Goal: Information Seeking & Learning: Learn about a topic

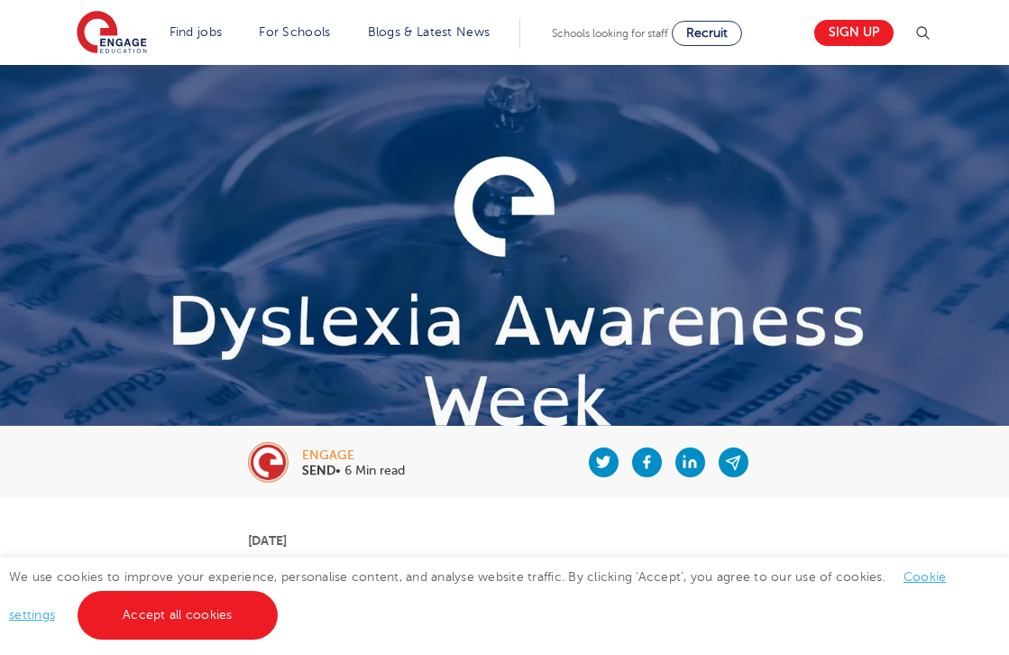
scroll to position [628, 0]
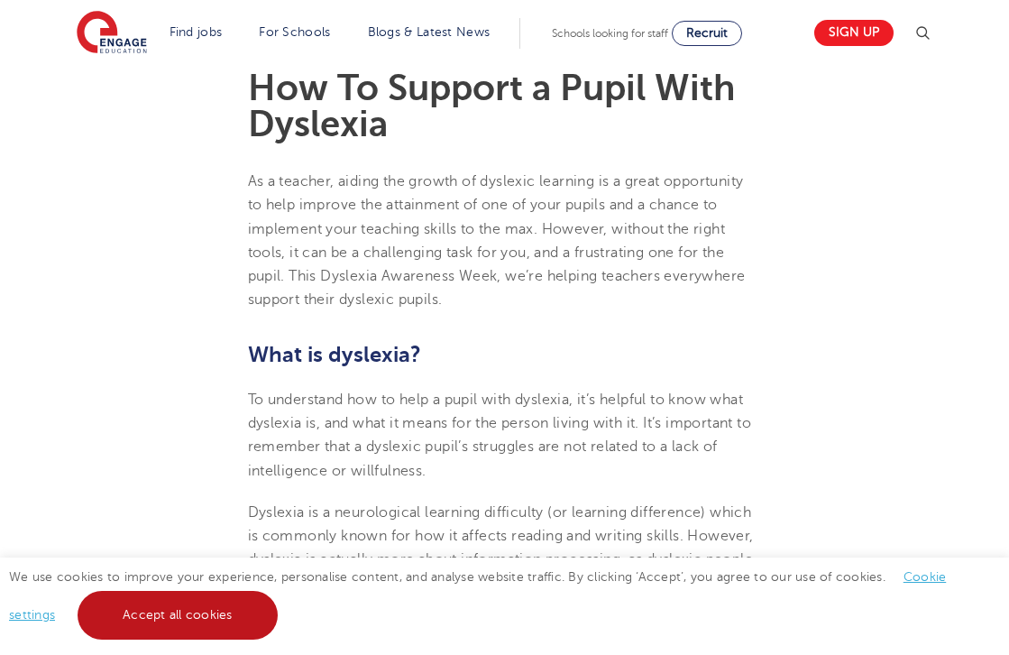
click at [182, 598] on link "Accept all cookies" at bounding box center [178, 615] width 200 height 49
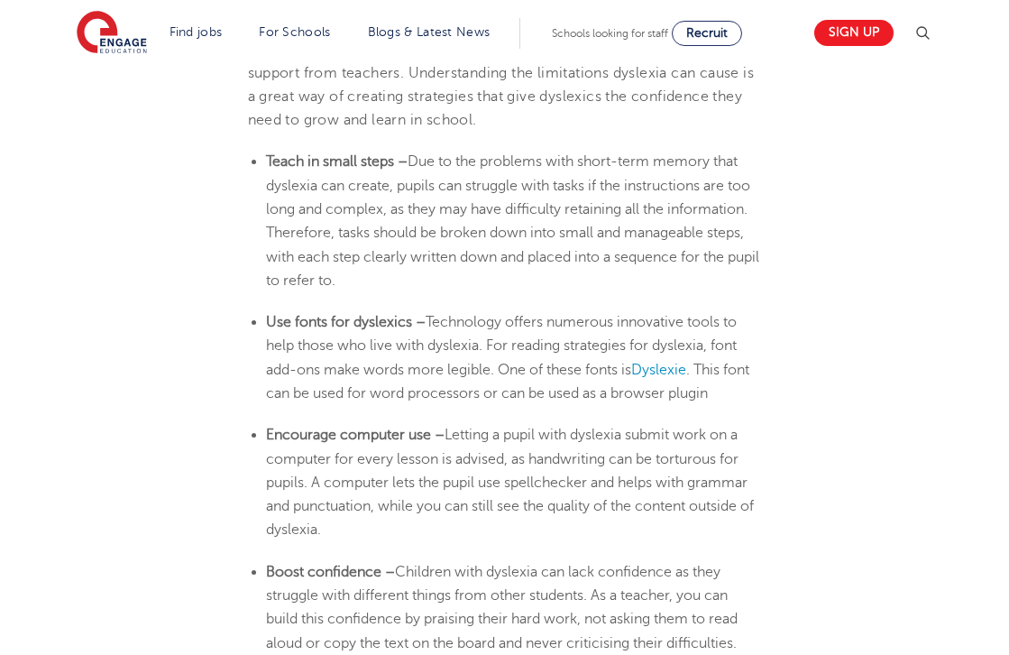
scroll to position [3755, 0]
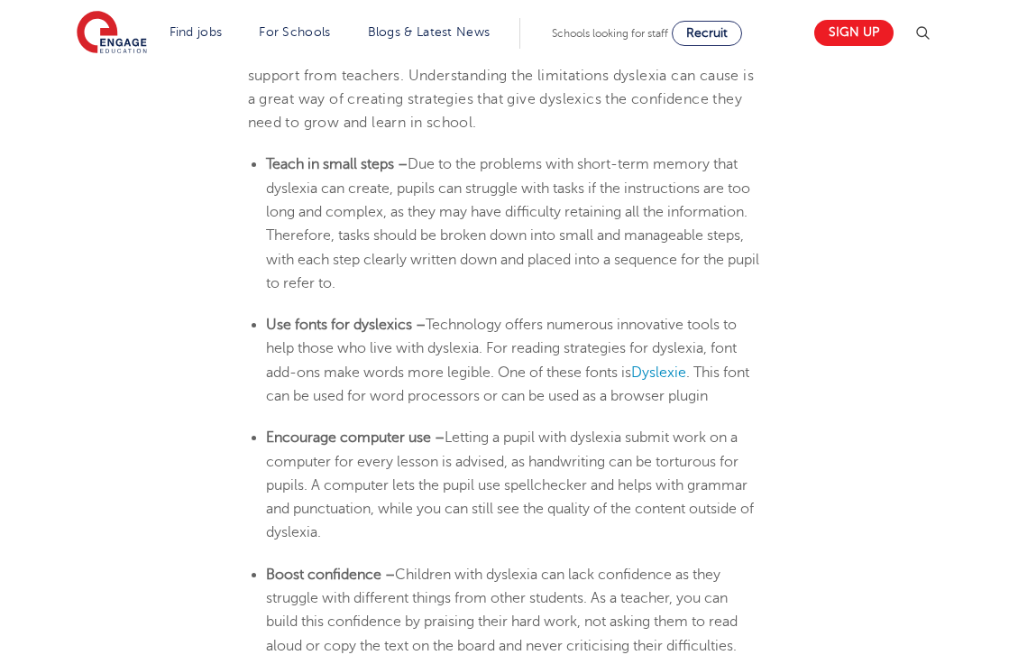
drag, startPoint x: 340, startPoint y: 481, endPoint x: 451, endPoint y: 383, distance: 148.2
click at [451, 426] on li "Encourage computer use – Letting a pupil with [MEDICAL_DATA] submit work on a c…" at bounding box center [514, 485] width 496 height 118
copy span "Letting a pupil with dyslexia submit work on a computer for every lesson is adv…"
click at [687, 429] on span "Letting a pupil with dyslexia submit work on a computer for every lesson is adv…" at bounding box center [510, 484] width 488 height 111
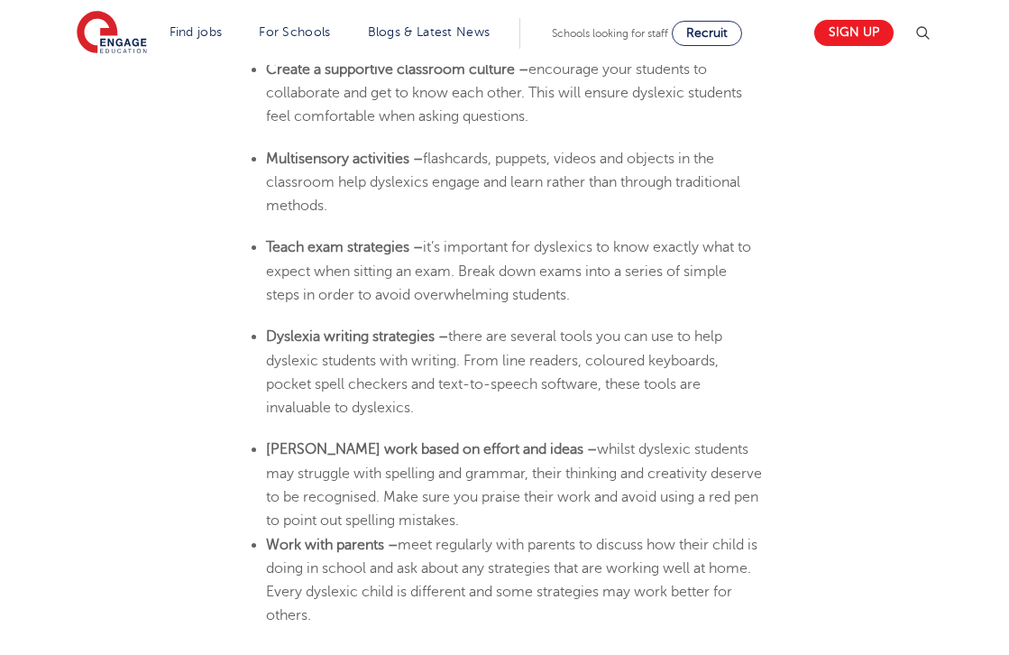
scroll to position [4390, 0]
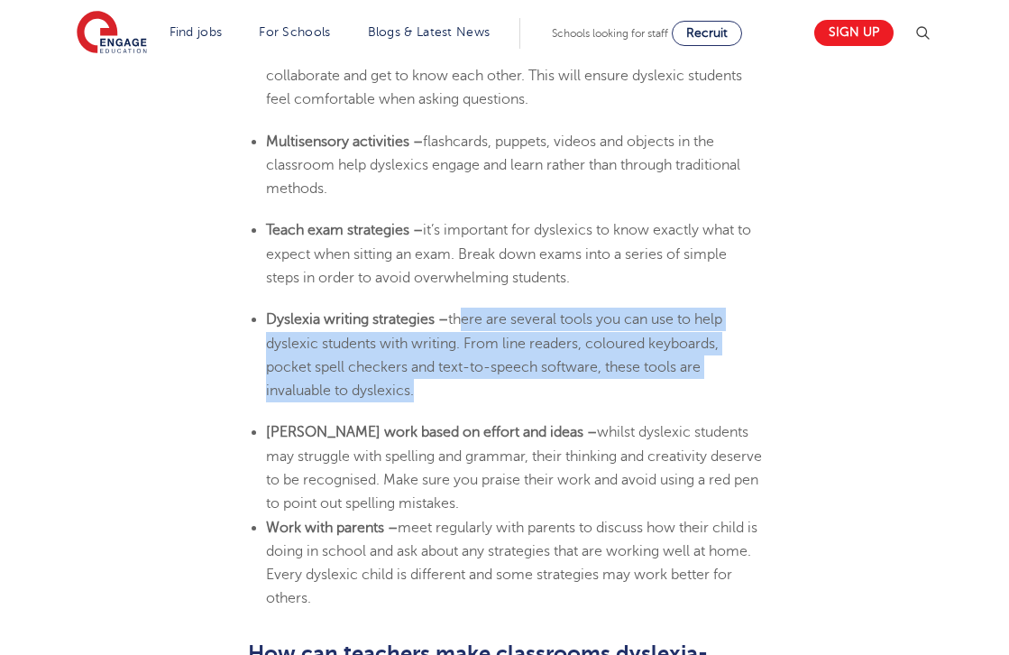
drag, startPoint x: 411, startPoint y: 339, endPoint x: 457, endPoint y: 263, distance: 88.6
click at [457, 311] on span "there are several tools you can use to help dyslexic students with writing. Fro…" at bounding box center [494, 354] width 456 height 87
click at [488, 307] on li "[MEDICAL_DATA] writing strategies – there are several tools you can use to help…" at bounding box center [514, 354] width 496 height 95
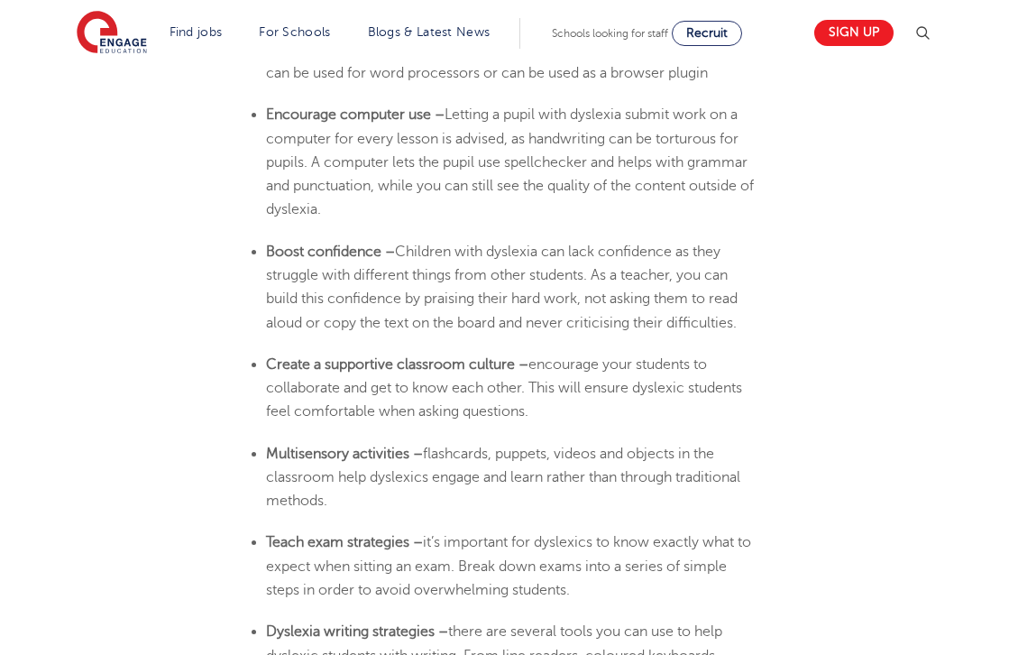
scroll to position [4087, 0]
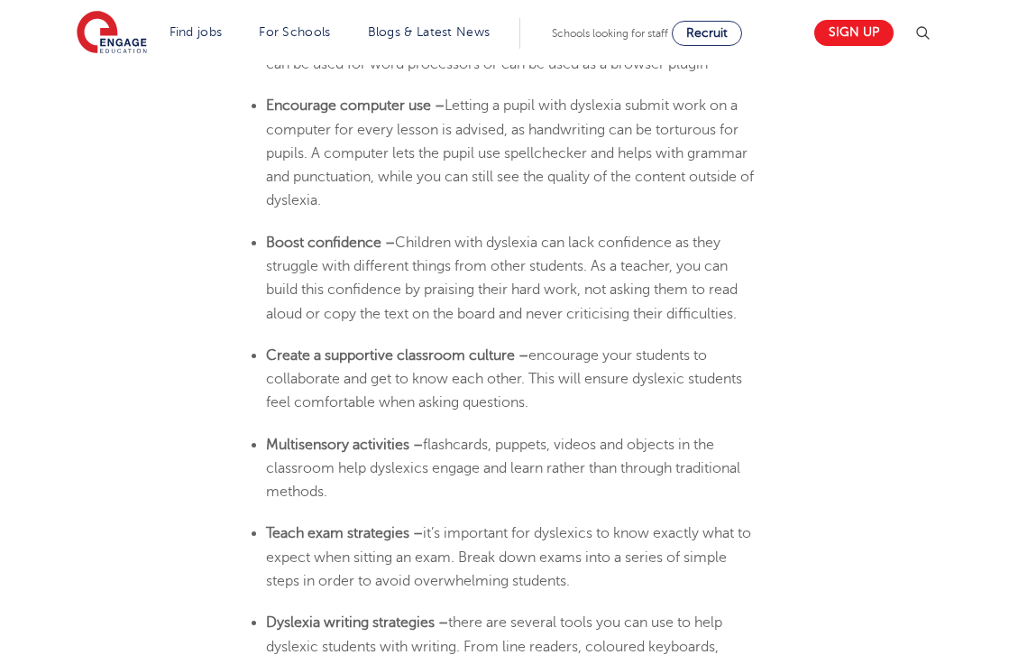
drag, startPoint x: 400, startPoint y: 188, endPoint x: 747, endPoint y: 270, distance: 356.5
click at [747, 270] on li "Boost confidence – Children with [MEDICAL_DATA] can lack confidence as they str…" at bounding box center [514, 278] width 496 height 95
copy span "Children with dyslexia can lack confidence as they struggle with different thin…"
click at [669, 235] on span "Children with dyslexia can lack confidence as they struggle with different thin…" at bounding box center [502, 277] width 472 height 87
click at [532, 347] on li "Create a supportive classroom culture – encourage your students to collaborate …" at bounding box center [514, 379] width 496 height 71
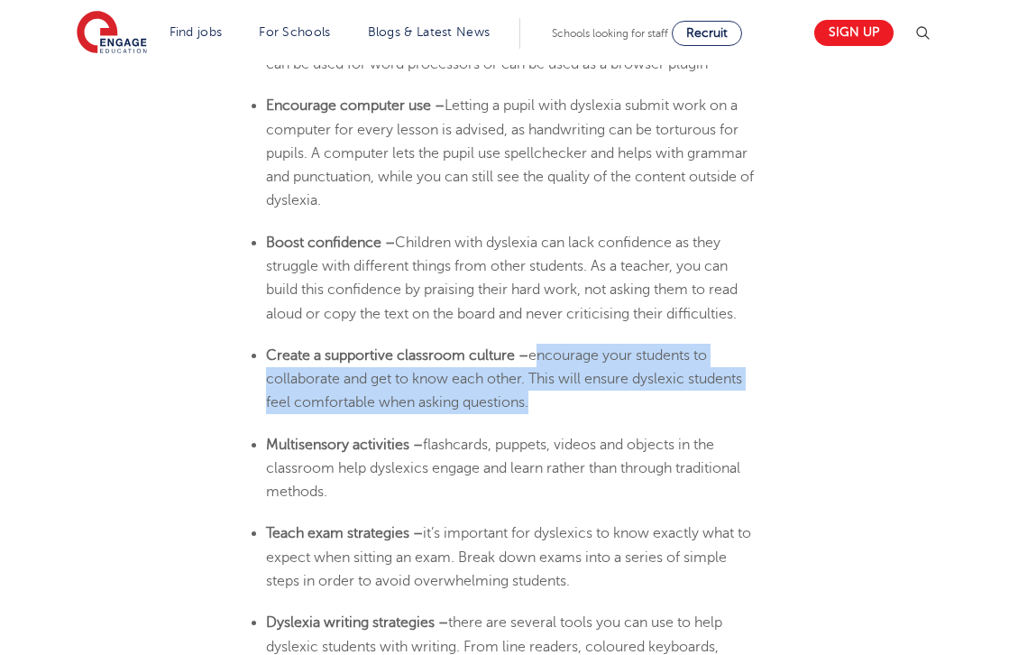
drag, startPoint x: 525, startPoint y: 353, endPoint x: 533, endPoint y: 310, distance: 43.1
click at [533, 347] on span "encourage your students to collaborate and get to know each other. This will en…" at bounding box center [504, 379] width 476 height 64
copy span "encourage your students to collaborate and get to know each other. This will en…"
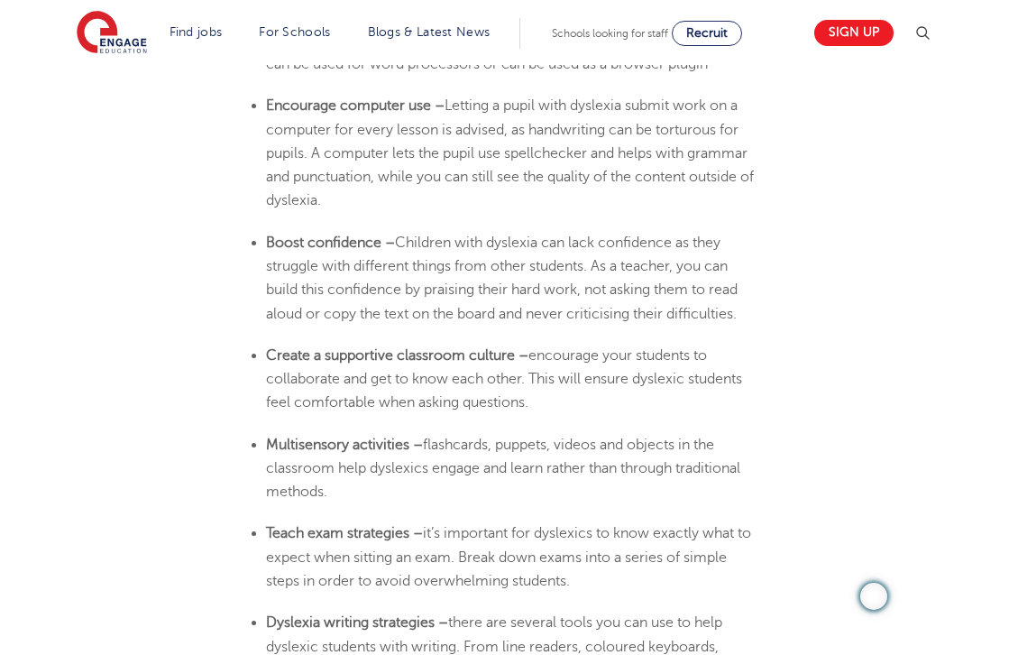
click at [512, 350] on span "encourage your students to collaborate and get to know each other. This will en…" at bounding box center [504, 379] width 476 height 64
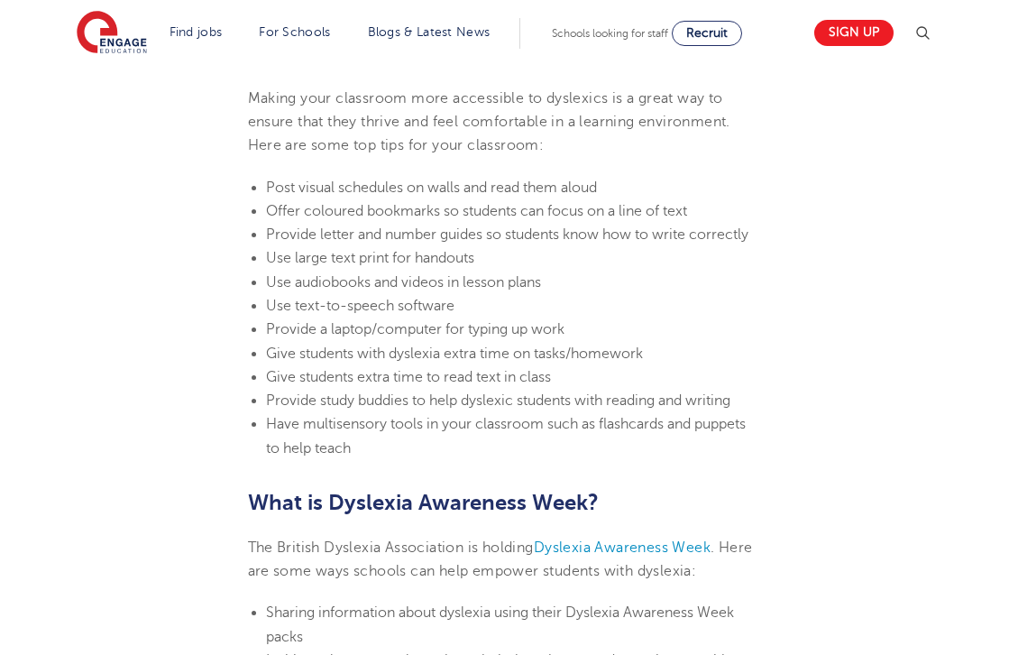
scroll to position [5019, 0]
